Goal: Complete application form

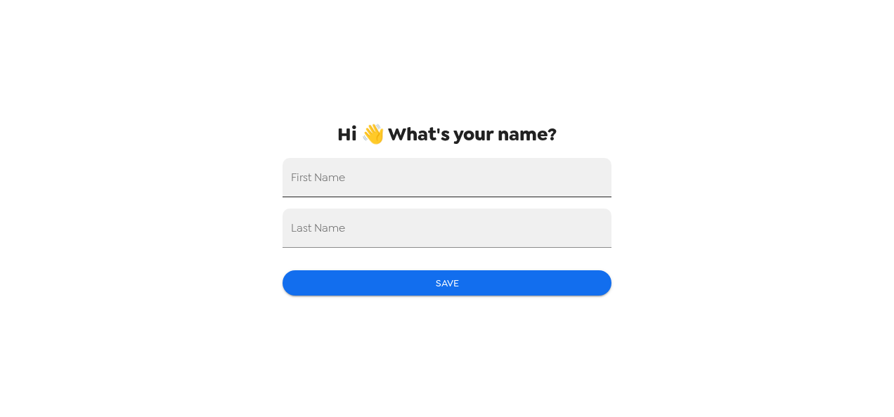
click at [361, 173] on input "First Name" at bounding box center [446, 177] width 329 height 39
type input "[PERSON_NAME]"
click at [298, 235] on input "Hussmann" at bounding box center [446, 228] width 329 height 39
type input "Haussmann"
click at [451, 276] on button "Save" at bounding box center [446, 283] width 329 height 26
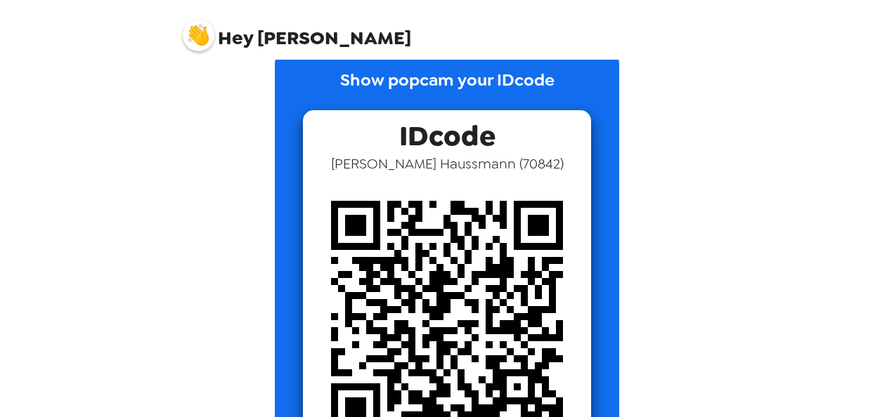
scroll to position [121, 0]
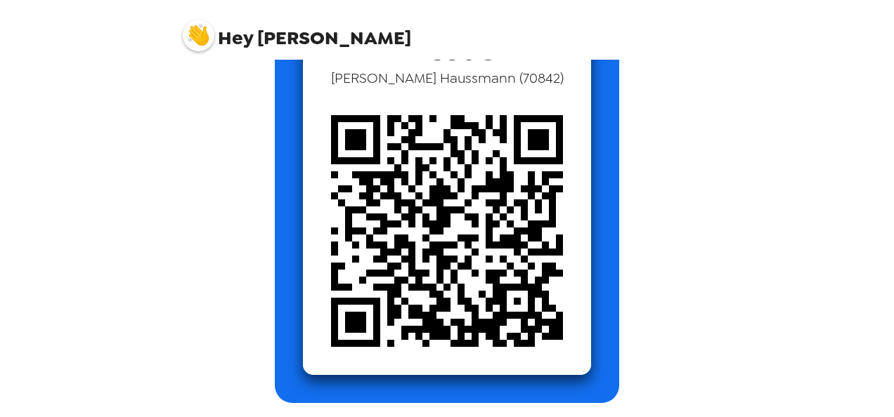
click at [209, 35] on img at bounding box center [199, 36] width 32 height 32
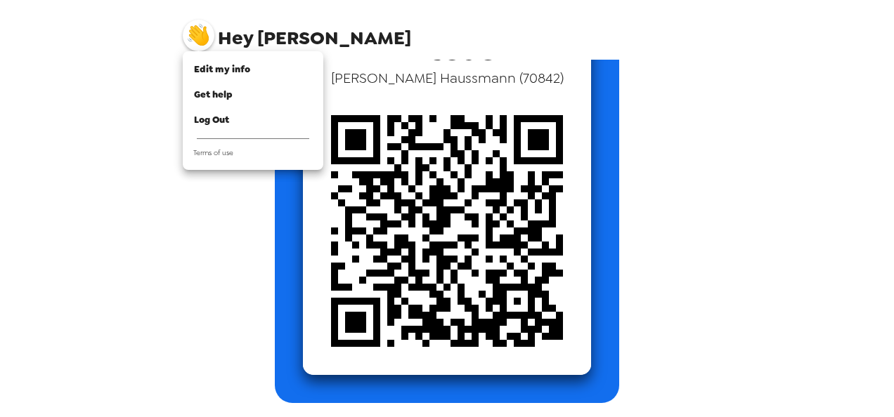
click at [199, 261] on div at bounding box center [447, 208] width 894 height 417
